Goal: Navigation & Orientation: Find specific page/section

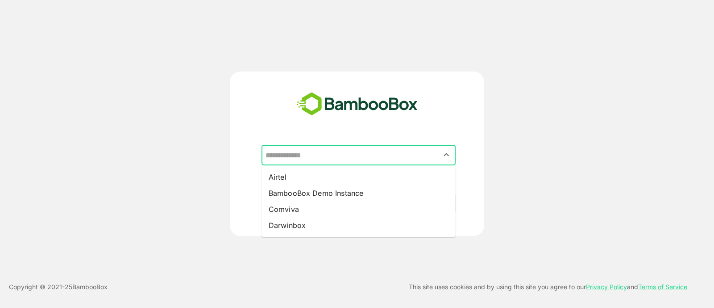
click at [326, 151] on input "text" at bounding box center [358, 154] width 191 height 17
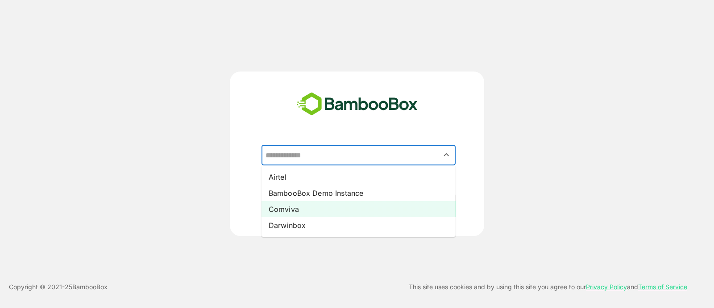
click at [312, 208] on li "Comviva" at bounding box center [359, 209] width 194 height 16
click at [312, 155] on input "*******" at bounding box center [358, 154] width 191 height 17
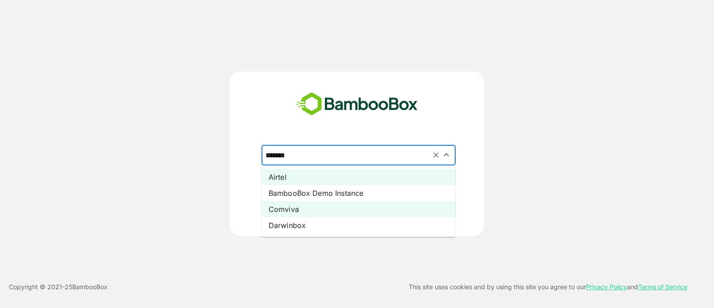
click at [303, 176] on li "Airtel" at bounding box center [359, 177] width 194 height 16
type input "******"
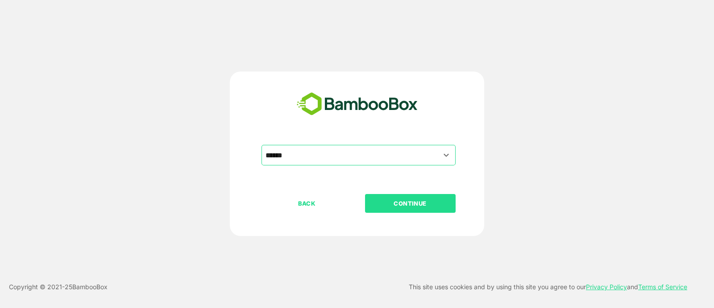
click at [375, 200] on p "CONTINUE" at bounding box center [410, 203] width 89 height 10
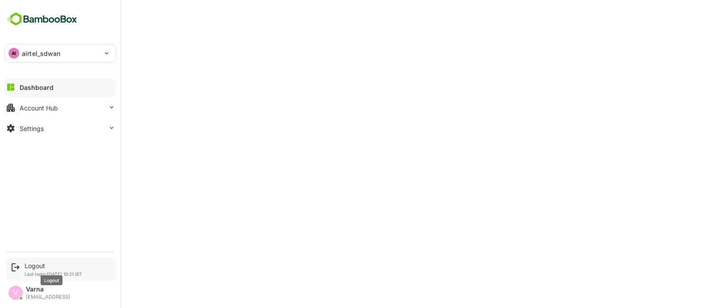
click at [35, 263] on div "Logout" at bounding box center [54, 266] width 58 height 8
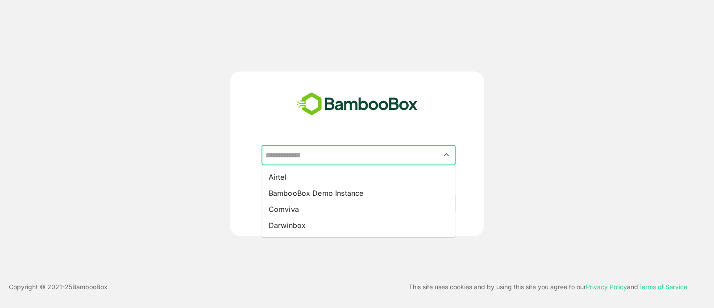
click at [313, 154] on input "text" at bounding box center [358, 154] width 191 height 17
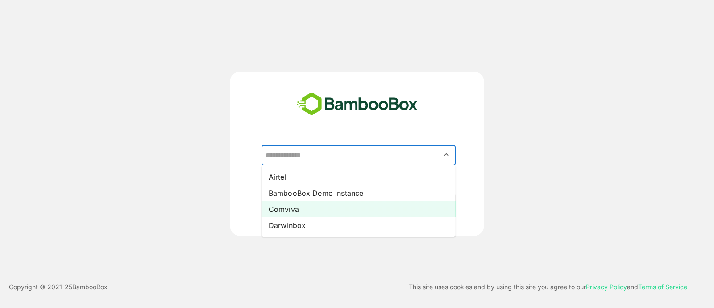
click at [304, 205] on li "Comviva" at bounding box center [359, 209] width 194 height 16
type input "*******"
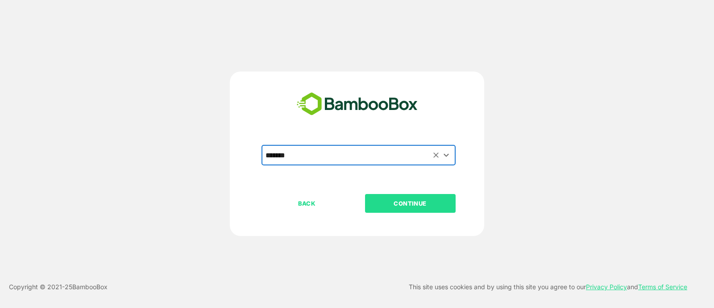
click at [375, 204] on p "CONTINUE" at bounding box center [410, 203] width 89 height 10
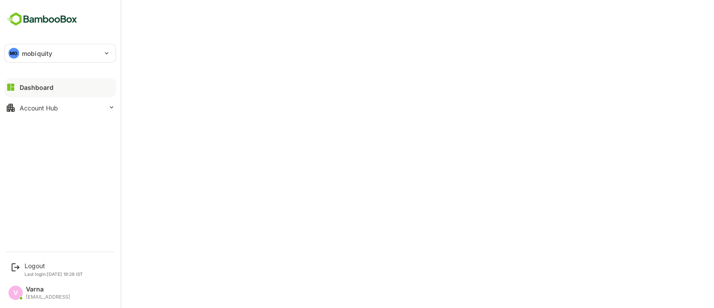
click at [23, 47] on div "MO mobiquity" at bounding box center [55, 53] width 100 height 18
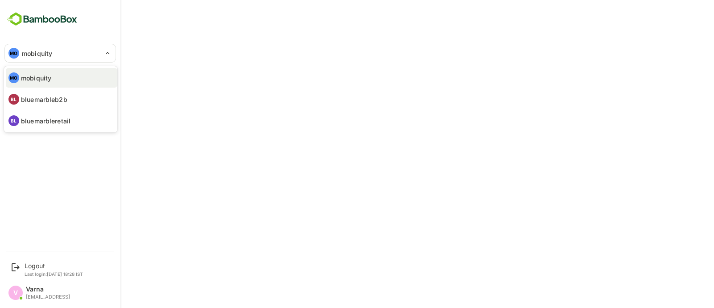
click at [62, 155] on div at bounding box center [357, 154] width 714 height 308
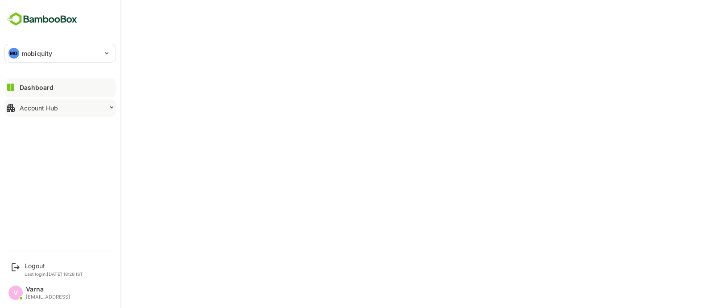
click at [38, 101] on button "Account Hub" at bounding box center [60, 108] width 112 height 18
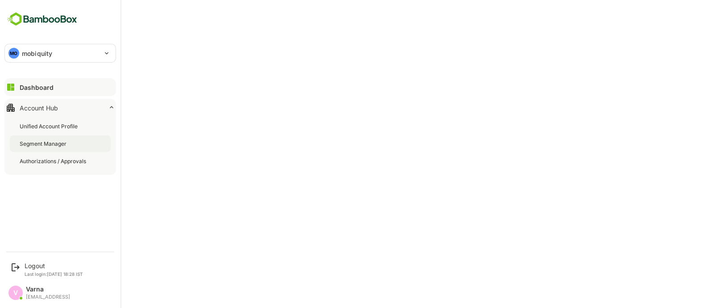
click at [48, 137] on div "Segment Manager" at bounding box center [60, 143] width 101 height 17
click at [44, 84] on div "Dashboard" at bounding box center [36, 87] width 32 height 8
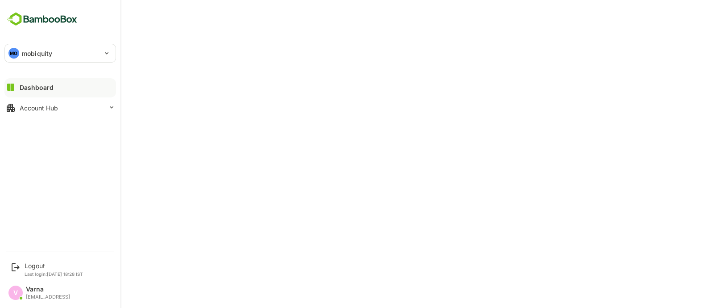
click at [27, 46] on div "MO mobiquity" at bounding box center [55, 53] width 100 height 18
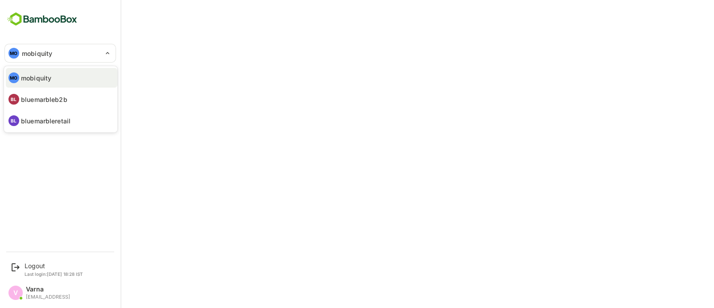
click at [270, 42] on div at bounding box center [357, 154] width 714 height 308
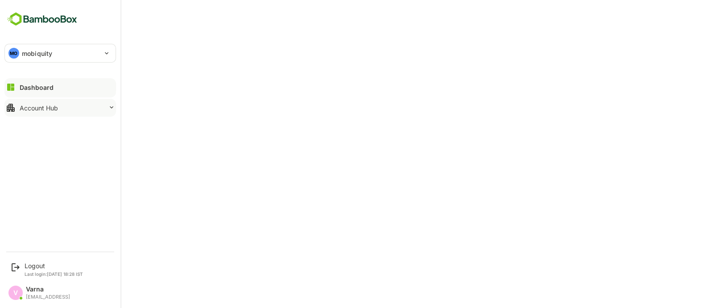
click at [24, 108] on div "Account Hub" at bounding box center [39, 108] width 38 height 8
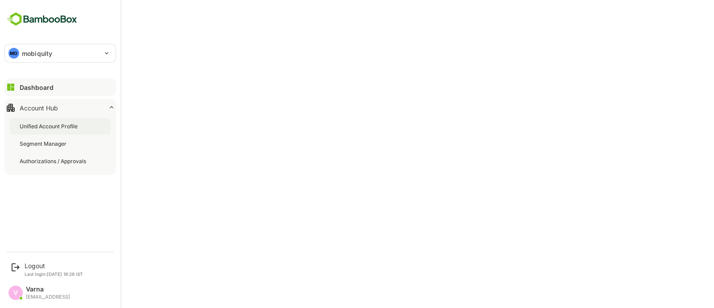
click at [33, 122] on div "Unified Account Profile" at bounding box center [50, 126] width 60 height 8
click at [23, 82] on button "Dashboard" at bounding box center [60, 87] width 112 height 18
